Goal: Information Seeking & Learning: Find specific fact

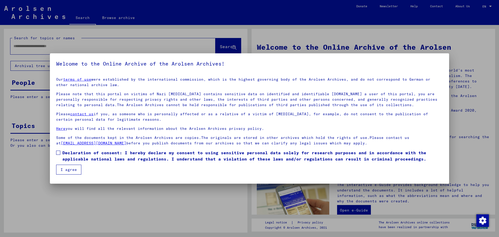
click at [59, 152] on span at bounding box center [58, 152] width 4 height 4
click at [63, 168] on button "I agree" at bounding box center [68, 169] width 25 height 10
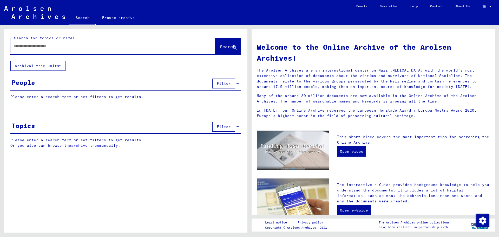
click at [18, 46] on input "text" at bounding box center [107, 45] width 186 height 5
paste input "******"
type input "**********"
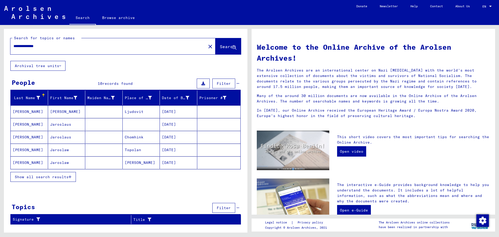
click at [58, 176] on span "Show all search results" at bounding box center [42, 176] width 54 height 5
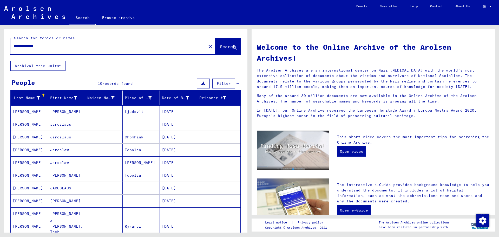
click at [172, 173] on mat-cell "[DATE]" at bounding box center [178, 175] width 37 height 12
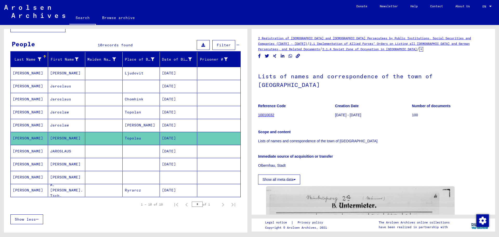
scroll to position [52, 0]
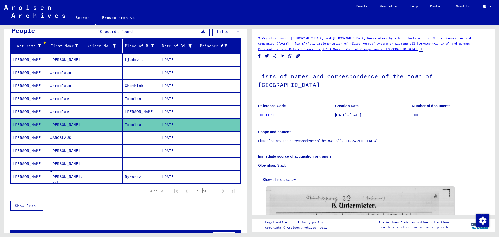
click at [177, 97] on mat-cell "[DATE]" at bounding box center [178, 98] width 37 height 13
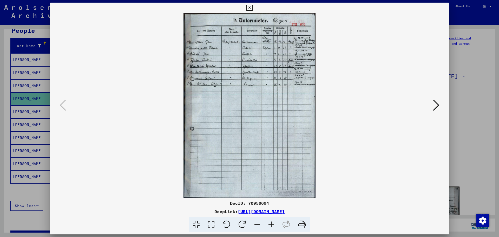
click at [434, 103] on icon at bounding box center [436, 105] width 6 height 12
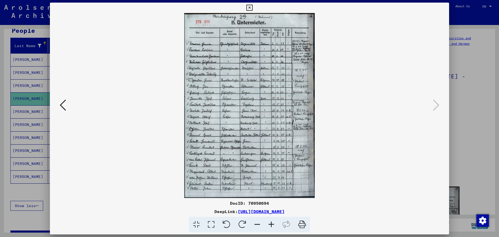
click at [471, 102] on div at bounding box center [249, 118] width 499 height 237
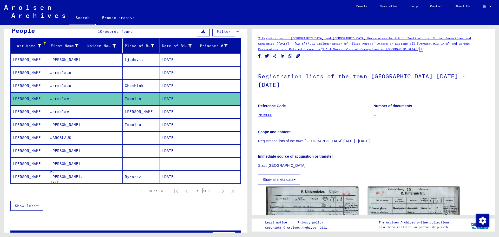
click at [175, 123] on mat-cell "[DATE]" at bounding box center [178, 124] width 37 height 13
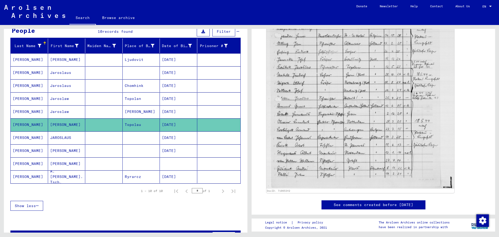
scroll to position [260, 0]
